Goal: Navigation & Orientation: Find specific page/section

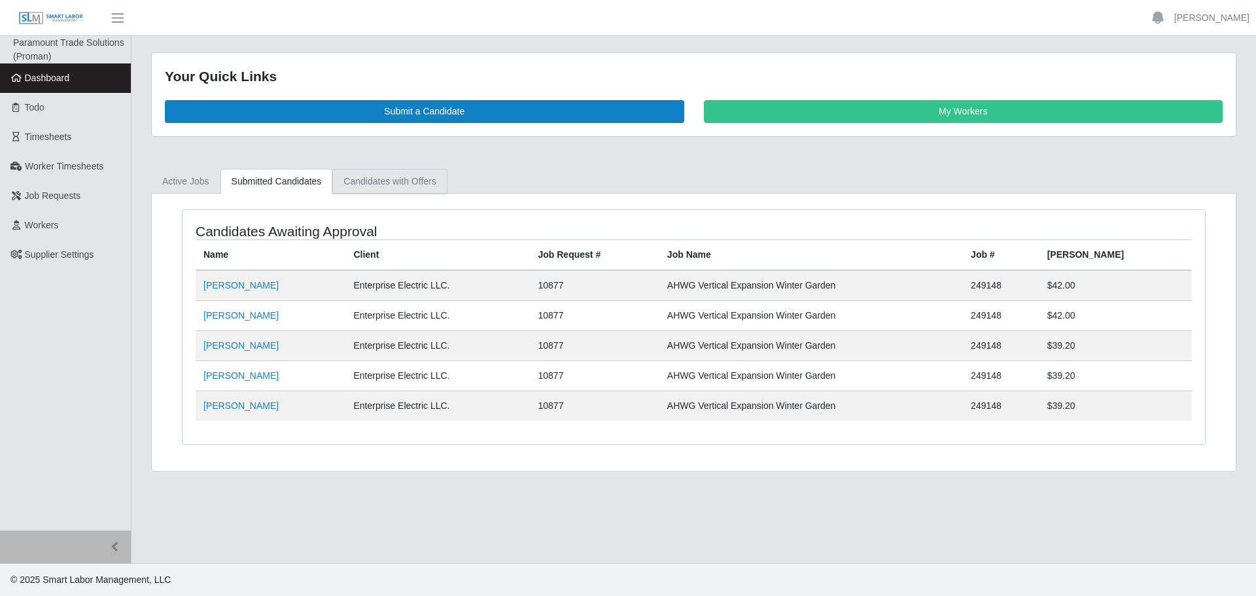
click at [364, 185] on link "Candidates with Offers" at bounding box center [389, 182] width 114 height 26
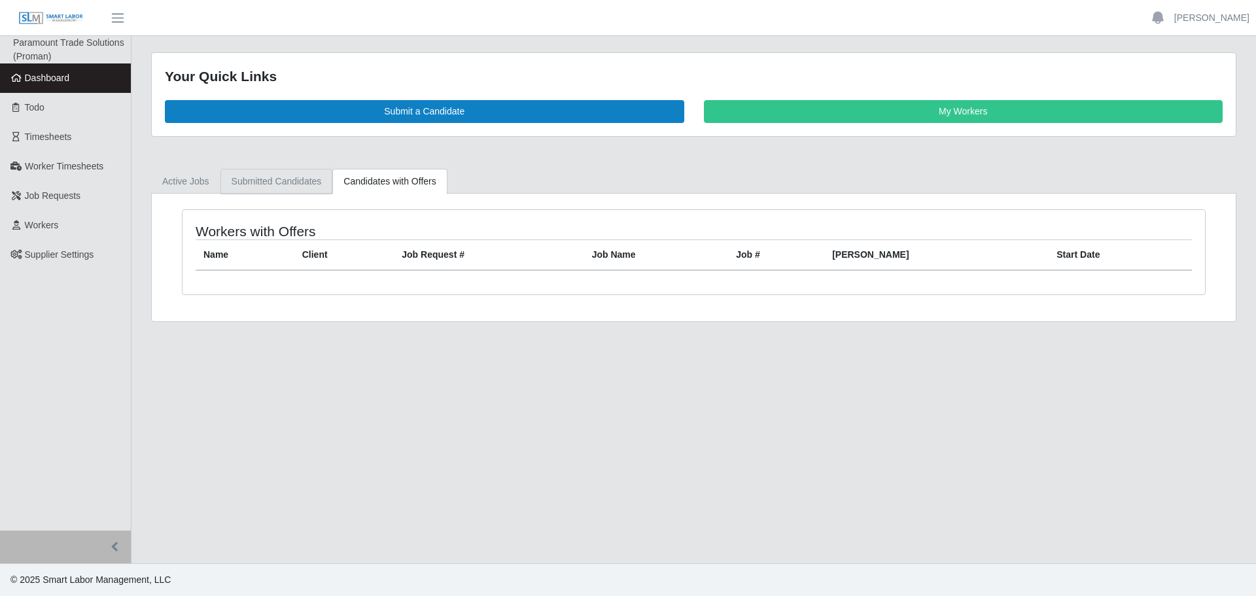
click at [310, 175] on link "Submitted Candidates" at bounding box center [276, 182] width 113 height 26
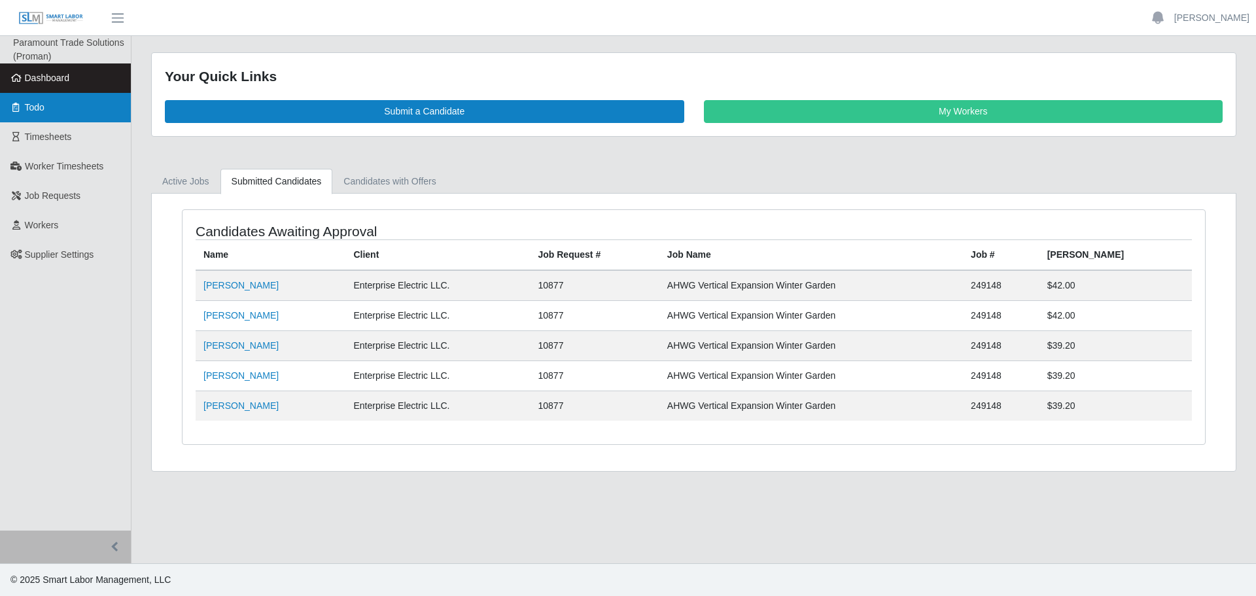
click at [60, 95] on link "Todo" at bounding box center [65, 107] width 131 height 29
